Goal: Task Accomplishment & Management: Manage account settings

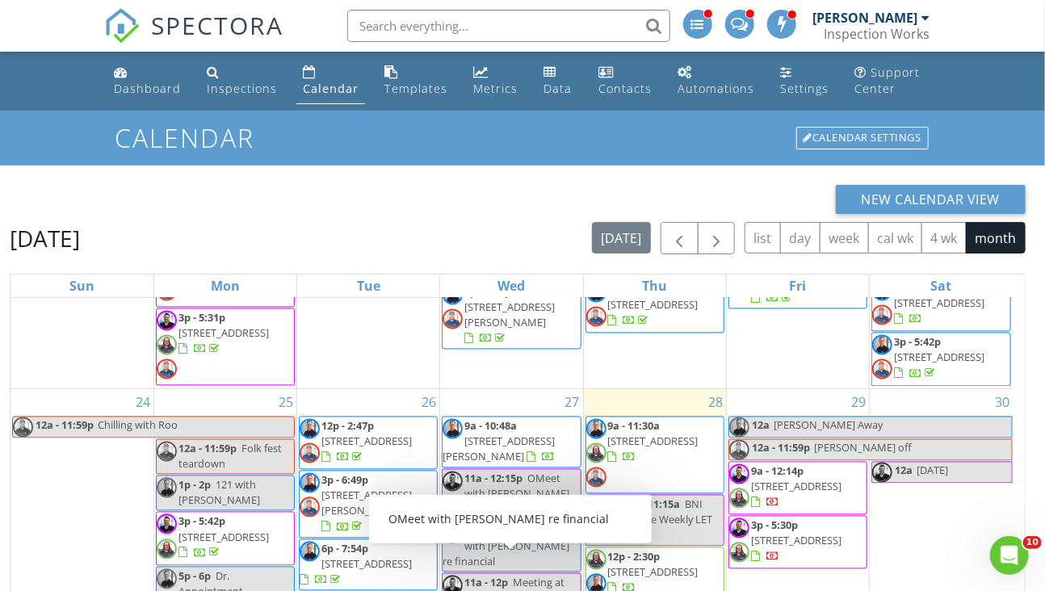
scroll to position [1372, 0]
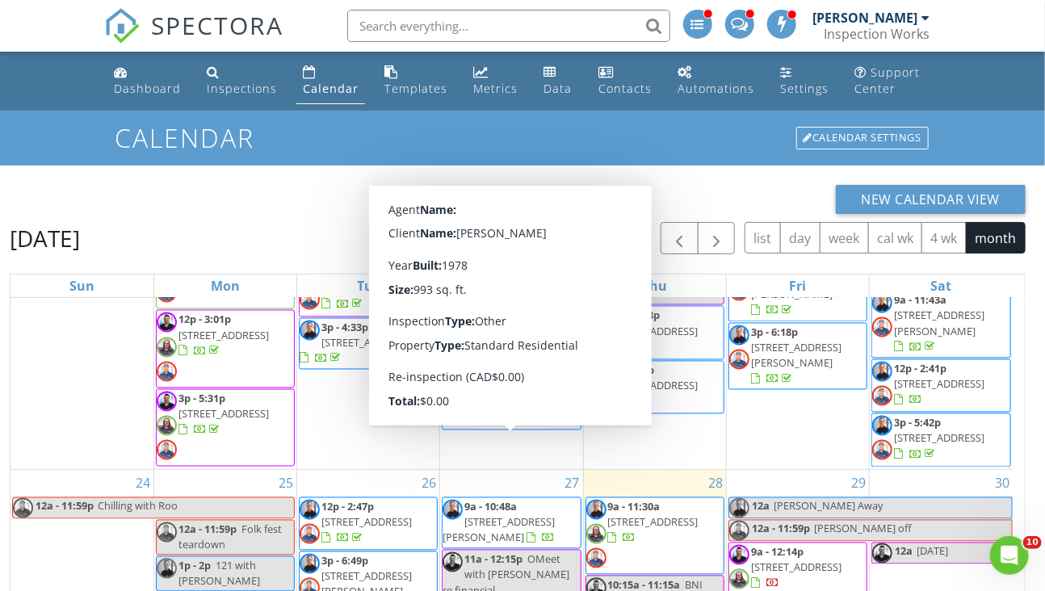
click at [504, 500] on span "9a - 10:48a 45 Haythorne Crescent, Sherwood Park T8A 3Z9" at bounding box center [510, 524] width 137 height 48
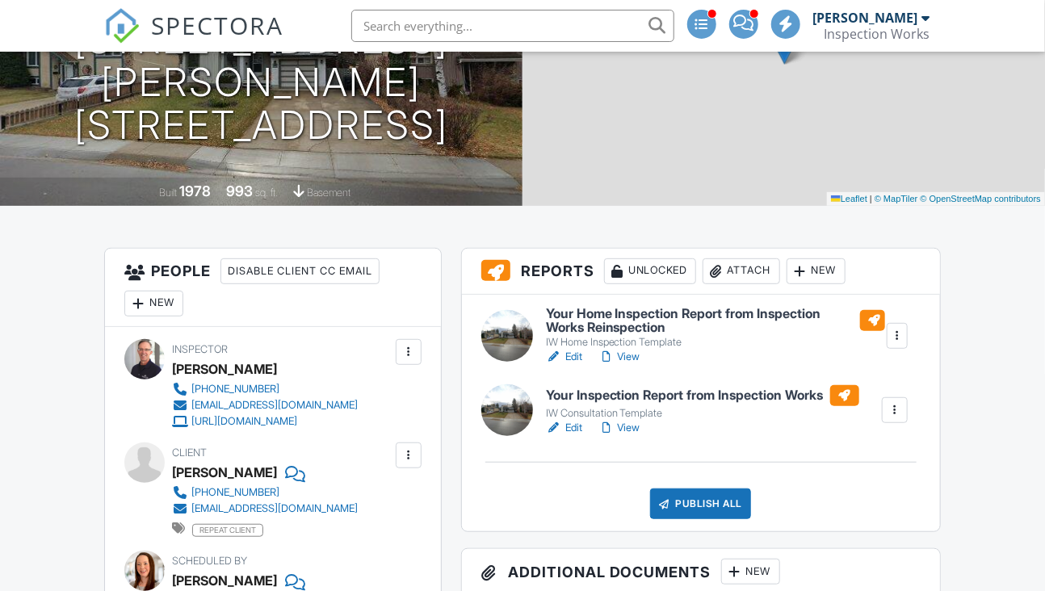
scroll to position [242, 0]
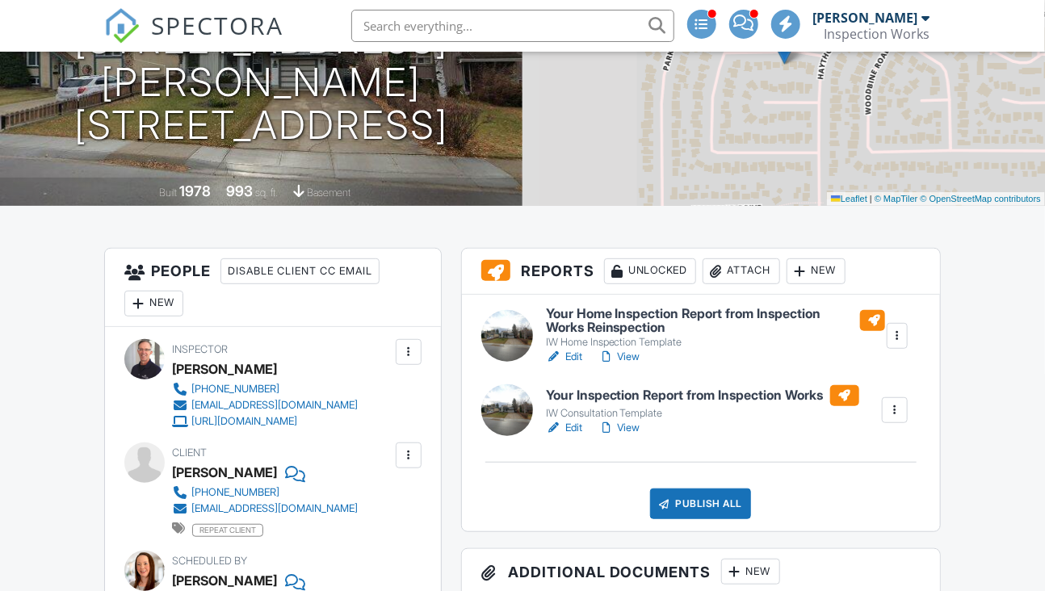
click at [897, 341] on div at bounding box center [897, 336] width 16 height 16
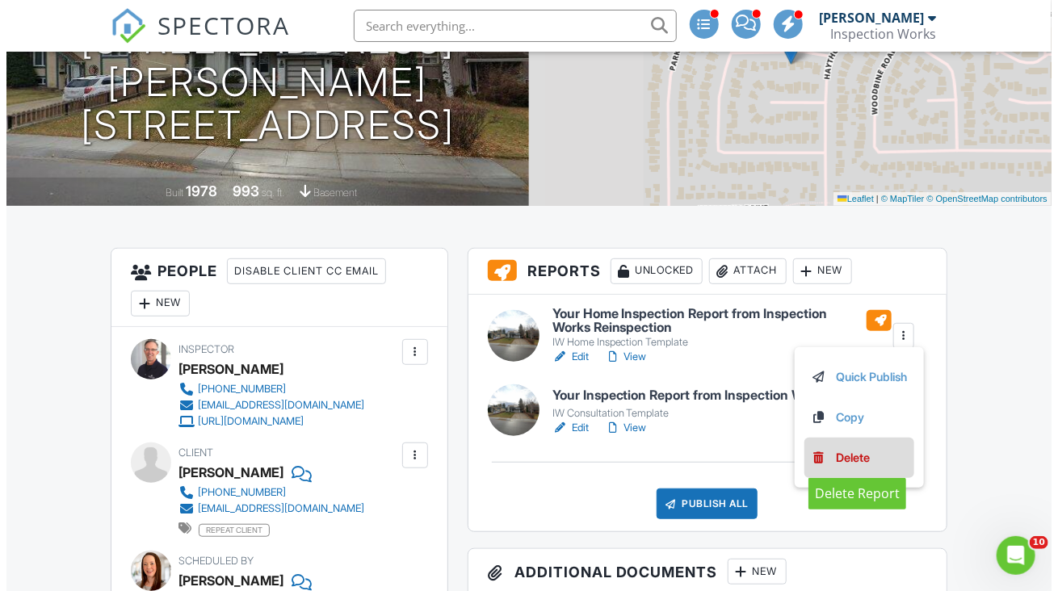
scroll to position [0, 0]
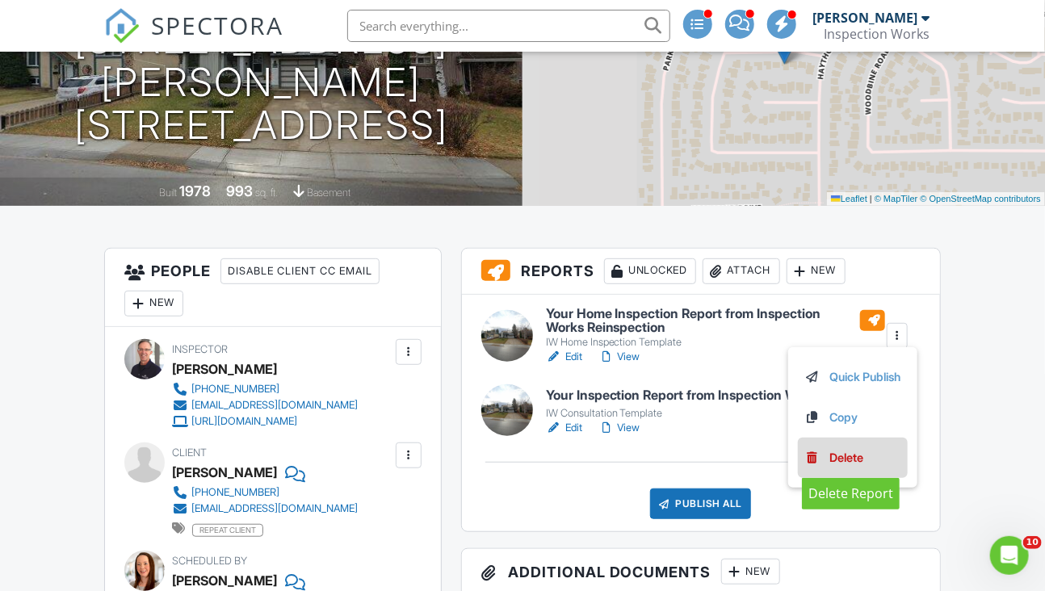
click at [840, 461] on div "Delete" at bounding box center [847, 458] width 34 height 18
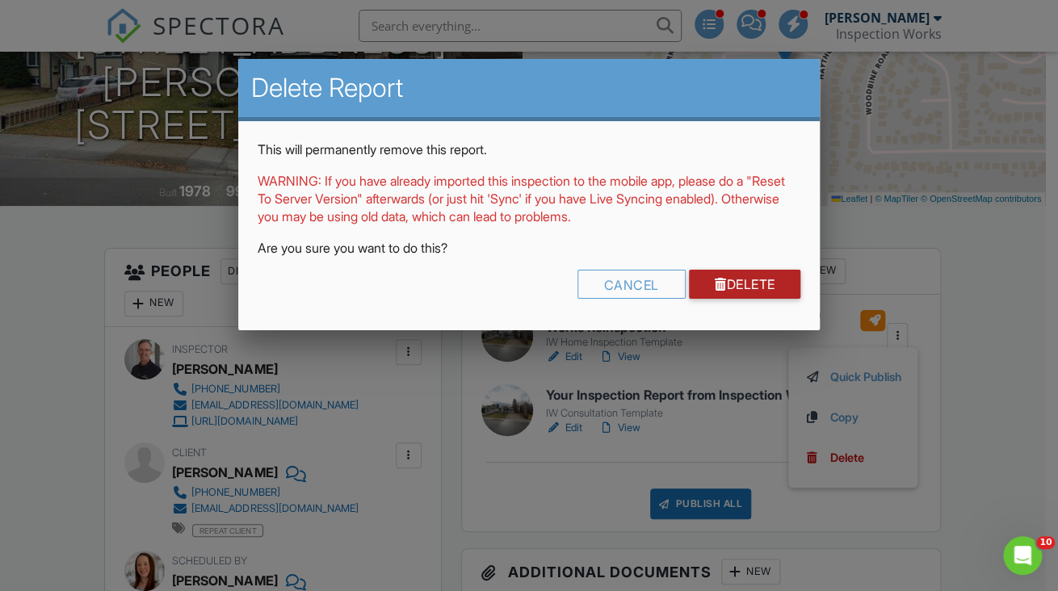
click at [731, 293] on link "Delete" at bounding box center [745, 284] width 112 height 29
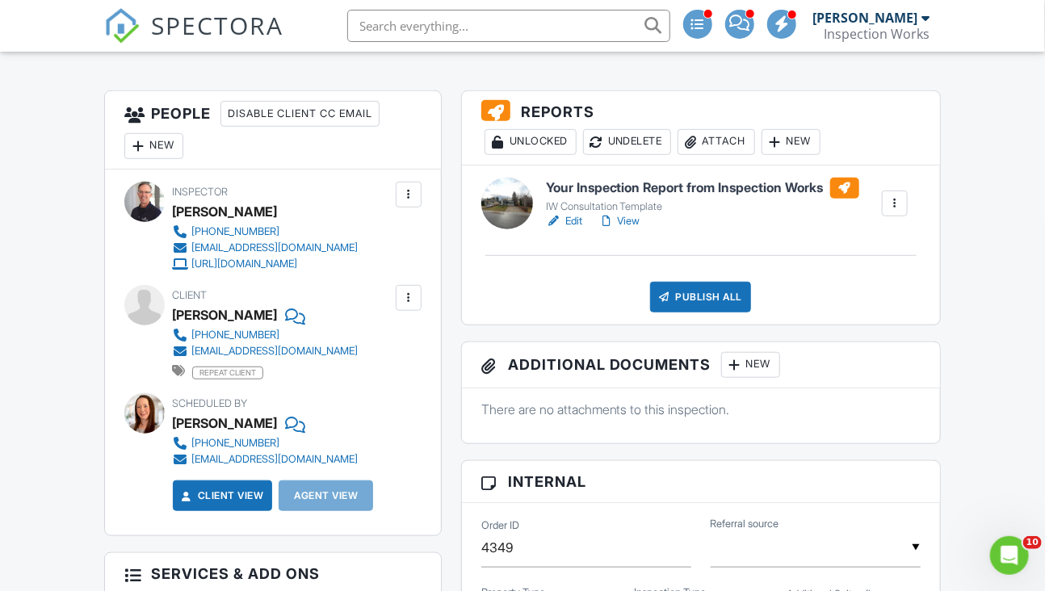
scroll to position [404, 0]
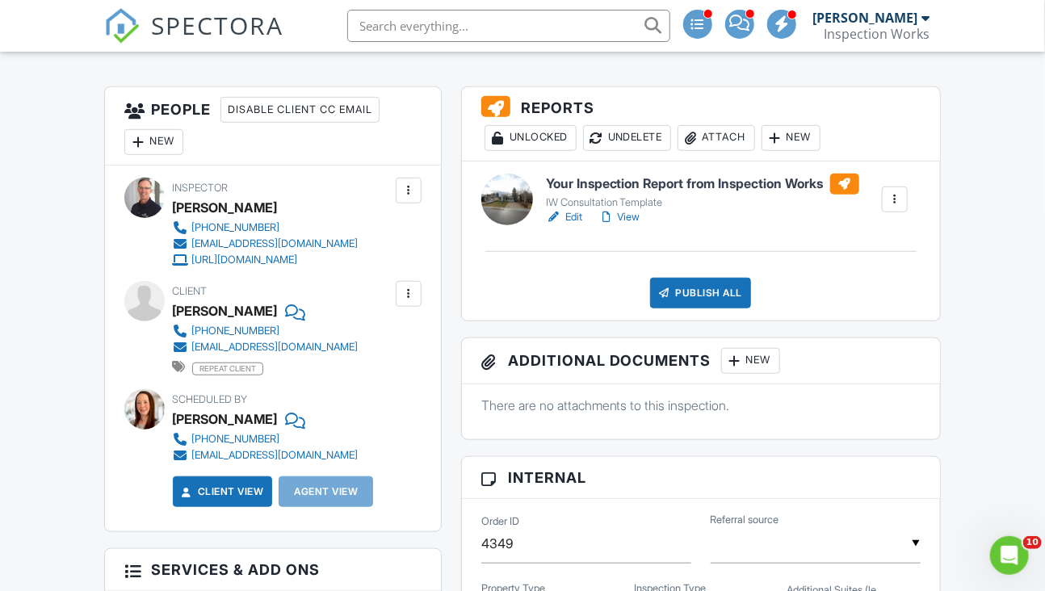
click at [668, 186] on h6 "Your Inspection Report from Inspection Works" at bounding box center [702, 184] width 313 height 21
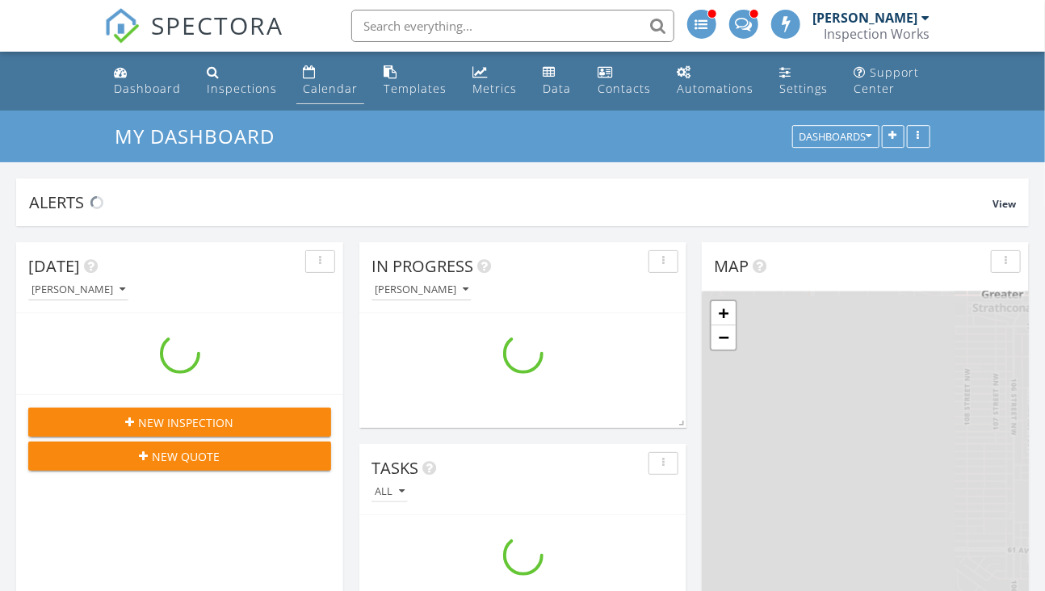
scroll to position [1454, 1070]
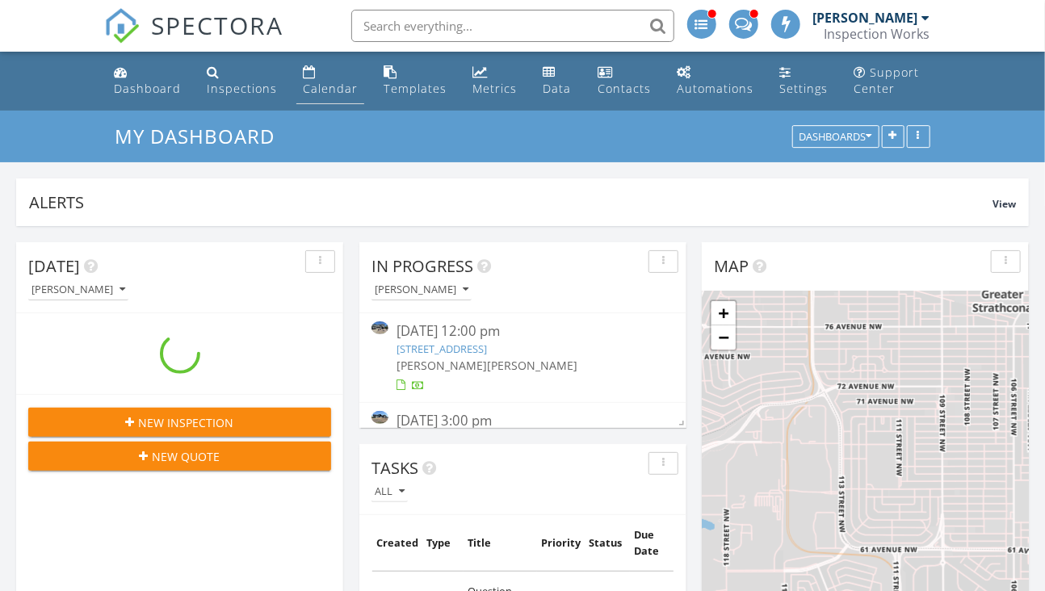
click at [336, 93] on div "Calendar" at bounding box center [330, 88] width 55 height 15
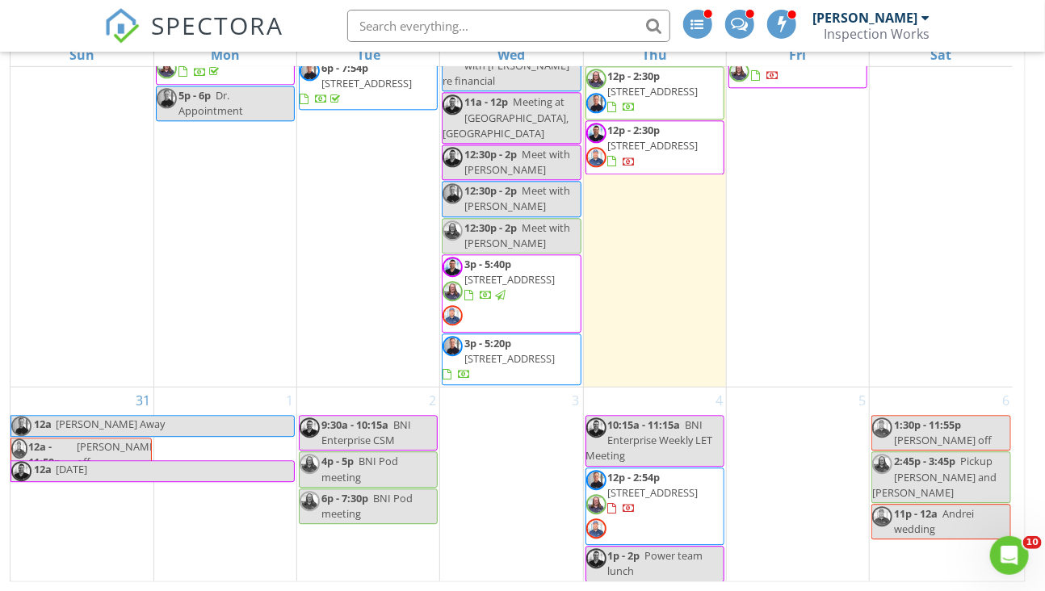
click at [493, 336] on span "3p - 5:20p" at bounding box center [487, 343] width 47 height 15
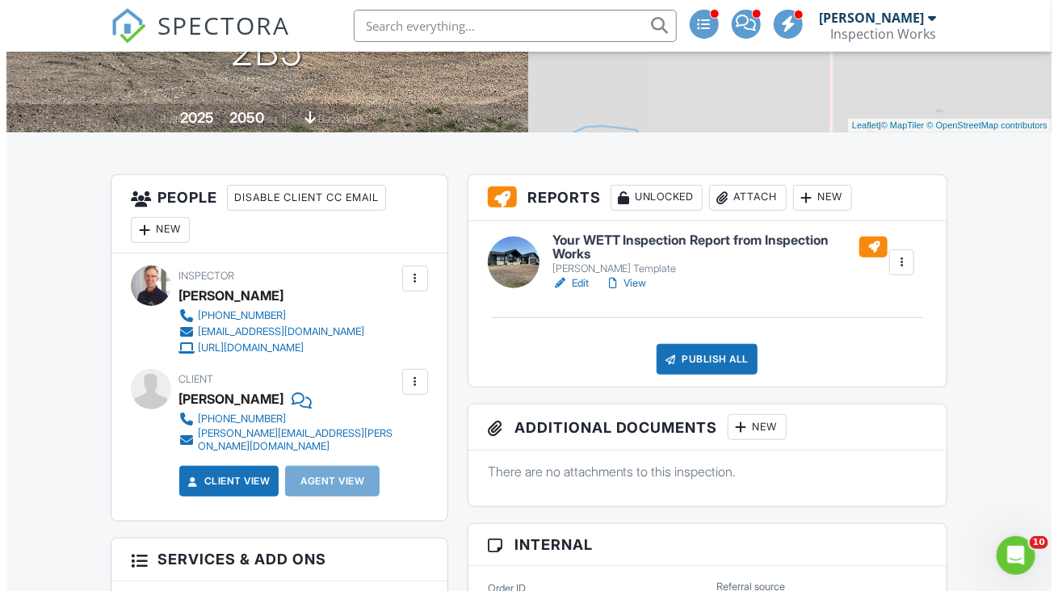
scroll to position [404, 0]
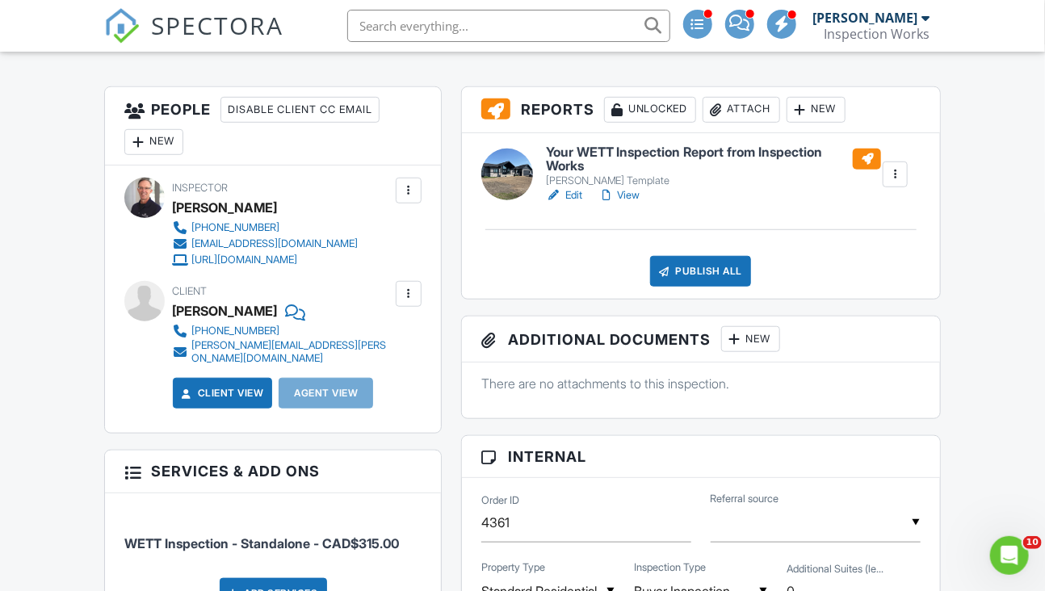
click at [748, 338] on div "New" at bounding box center [750, 339] width 59 height 26
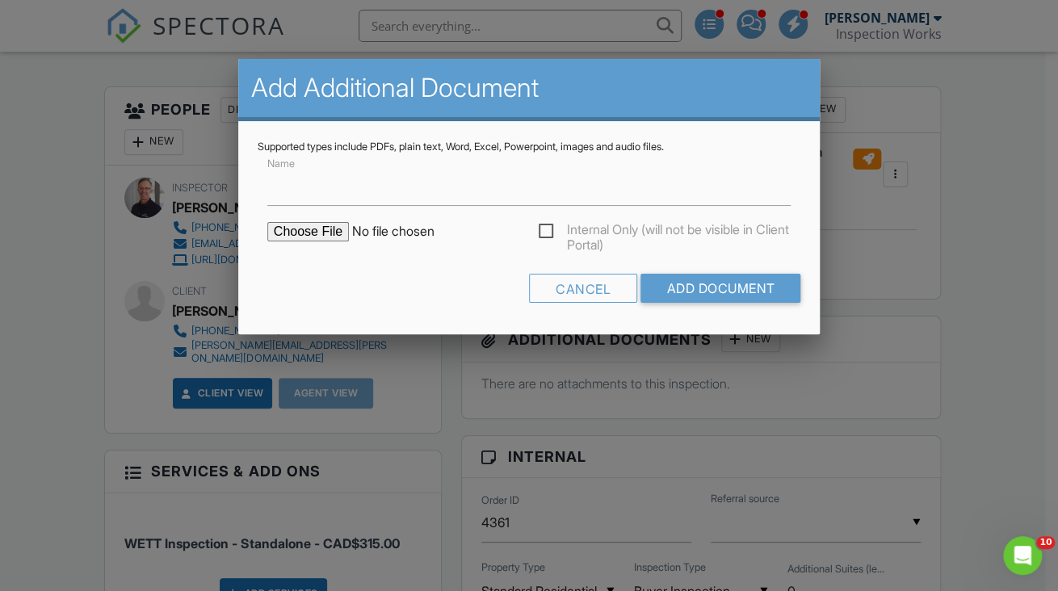
click at [302, 231] on input "file" at bounding box center [404, 231] width 274 height 19
type input "C:\fakepath\Selkirk DSP.pdf"
click at [355, 203] on input "Name" at bounding box center [529, 186] width 524 height 40
type input "Flue manual"
click at [738, 289] on input "Add Document" at bounding box center [720, 288] width 160 height 29
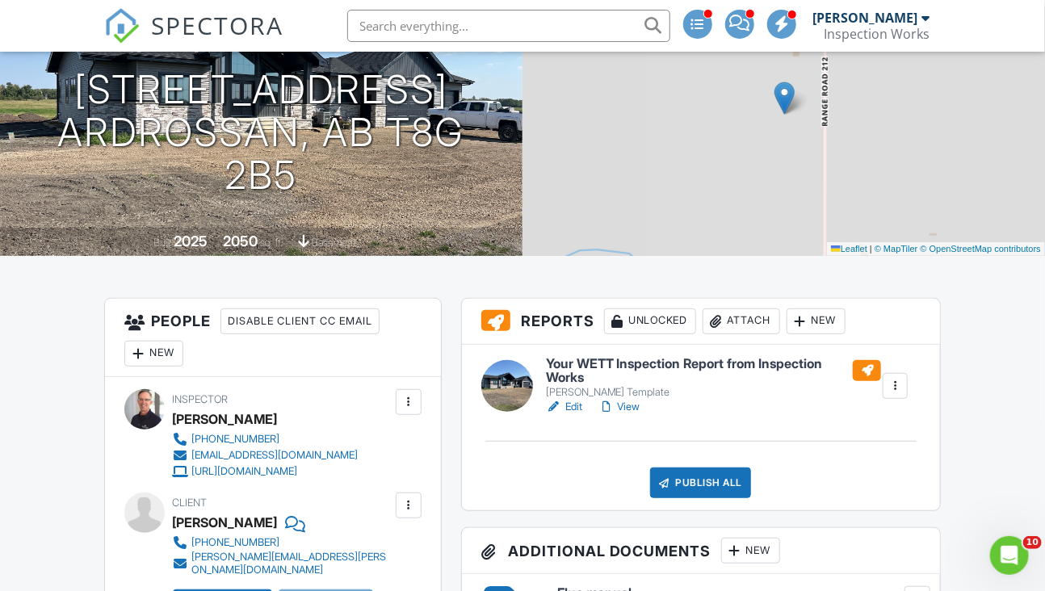
scroll to position [323, 0]
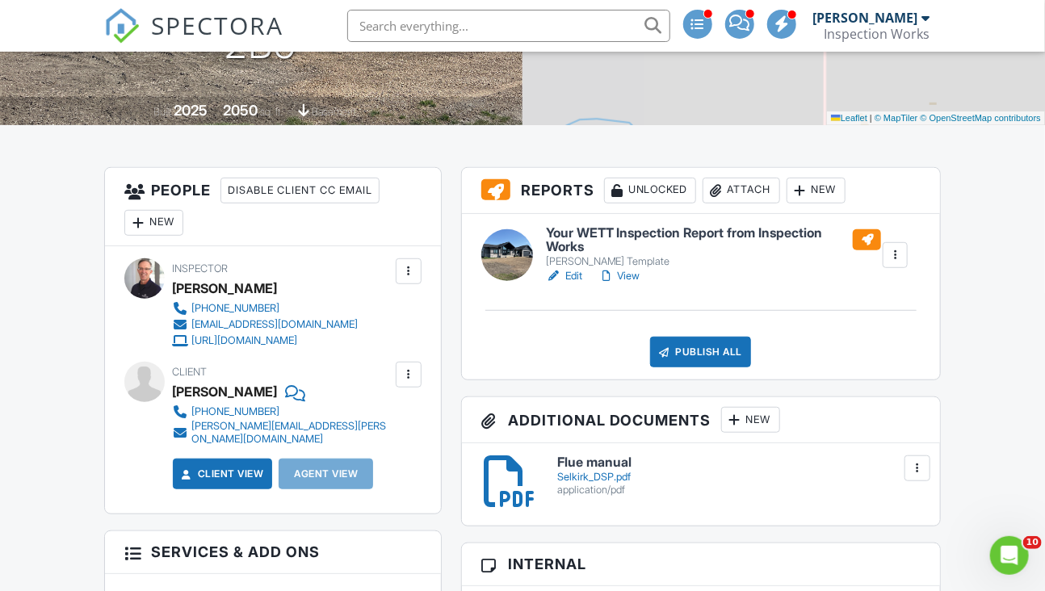
click at [759, 428] on div "New" at bounding box center [750, 420] width 59 height 26
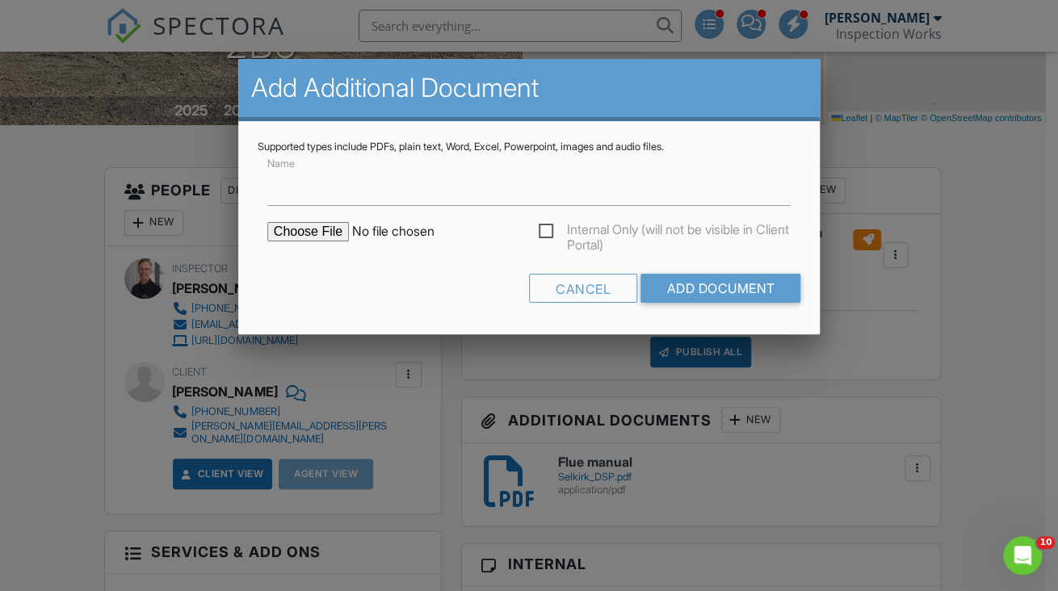
click at [306, 240] on input "file" at bounding box center [404, 231] width 274 height 19
drag, startPoint x: 604, startPoint y: 291, endPoint x: 597, endPoint y: 283, distance: 10.9
click at [604, 292] on div "Cancel" at bounding box center [583, 288] width 108 height 29
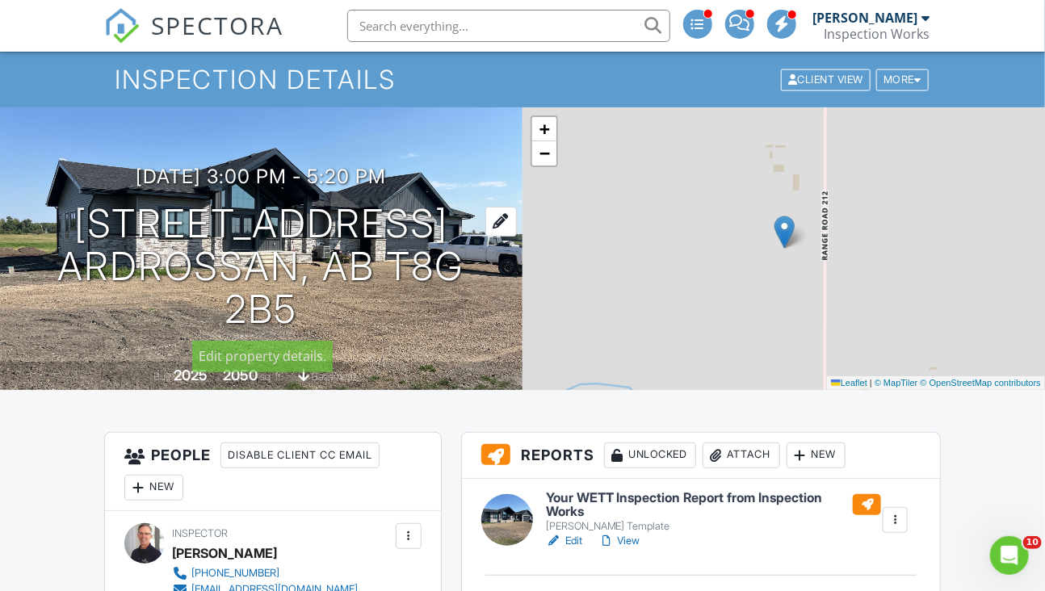
scroll to position [242, 0]
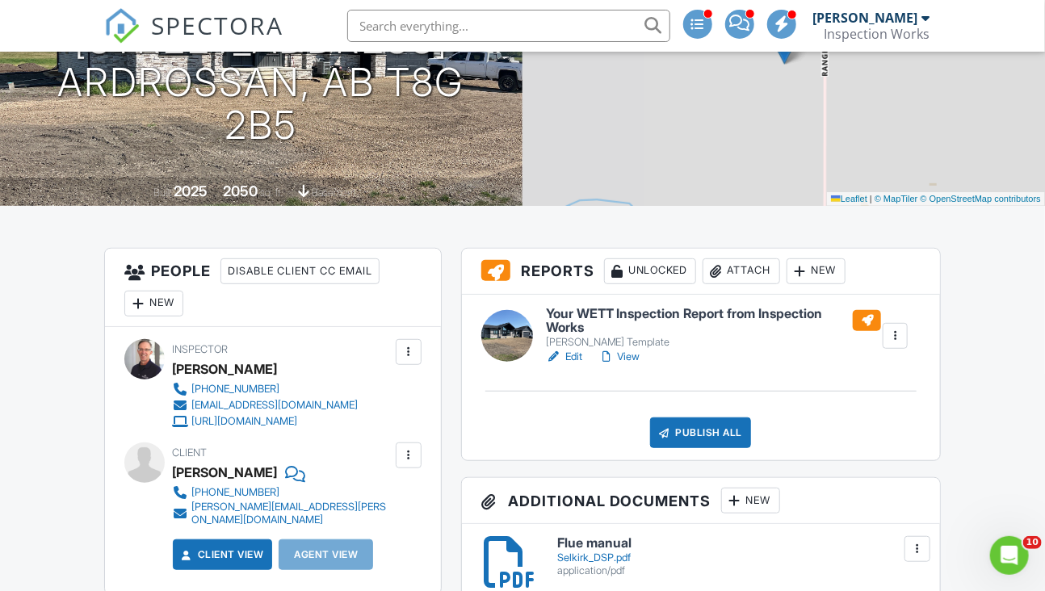
click at [681, 316] on h6 "Your WETT Inspection Report from Inspection Works" at bounding box center [714, 321] width 336 height 28
